Goal: Task Accomplishment & Management: Complete application form

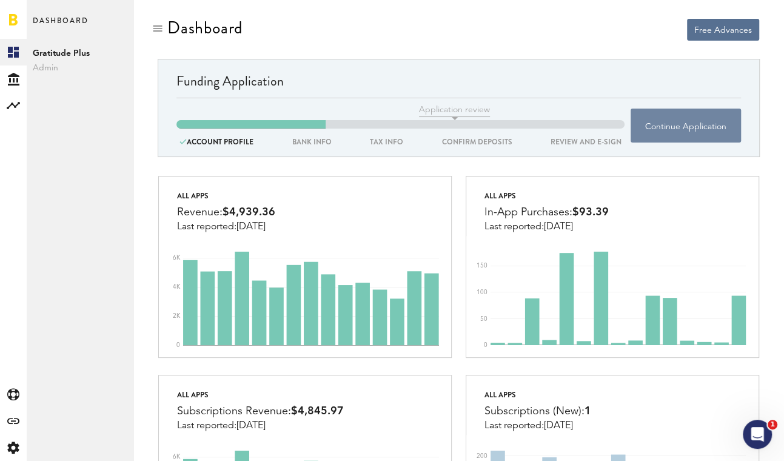
click at [681, 122] on button "Continue Application" at bounding box center [685, 126] width 110 height 34
